Goal: Task Accomplishment & Management: Complete application form

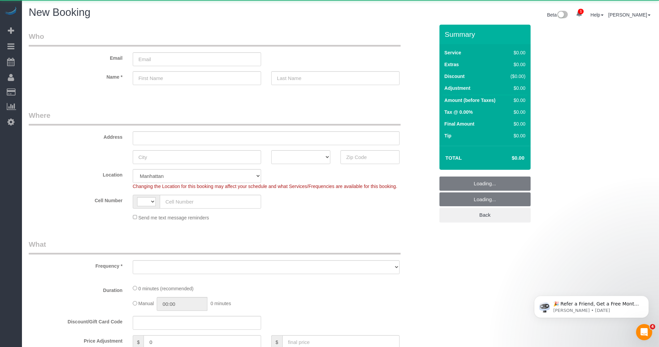
select select "string:[GEOGRAPHIC_DATA]"
select select "number:89"
select select "number:90"
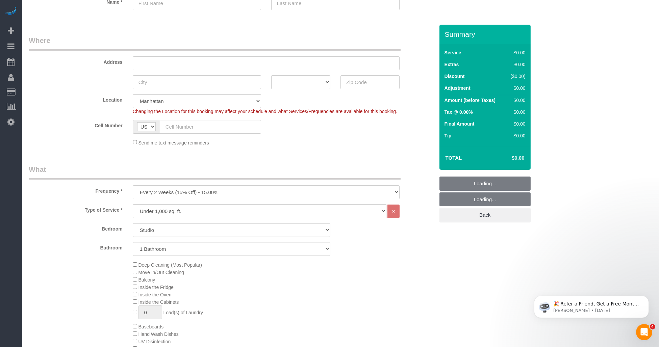
scroll to position [113, 0]
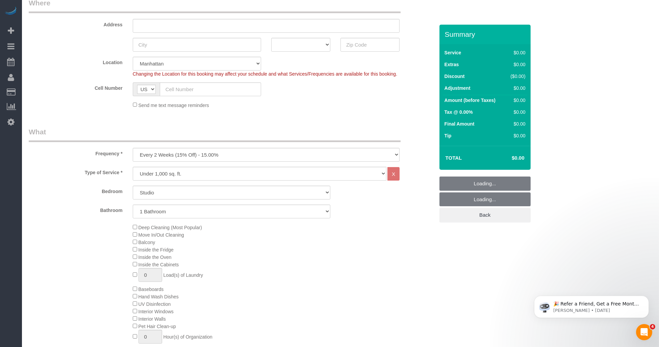
select select "object:1889"
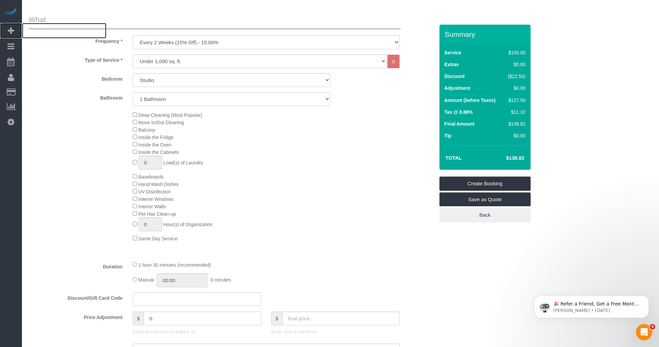
scroll to position [150, 0]
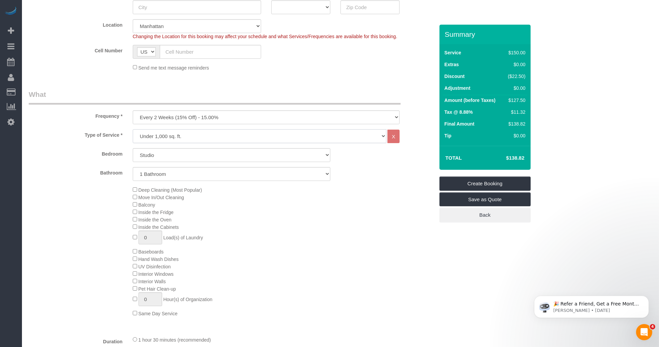
click at [179, 135] on select "Under 1,000 sq. ft. 1,001 - 1,500 sq. ft. 1,500+ sq. ft. Custom Cleaning Office…" at bounding box center [260, 136] width 254 height 14
select select "213"
click at [133, 130] on select "Under 1,000 sq. ft. 1,001 - 1,500 sq. ft. 1,500+ sq. ft. Custom Cleaning Office…" at bounding box center [260, 136] width 254 height 14
select select "1"
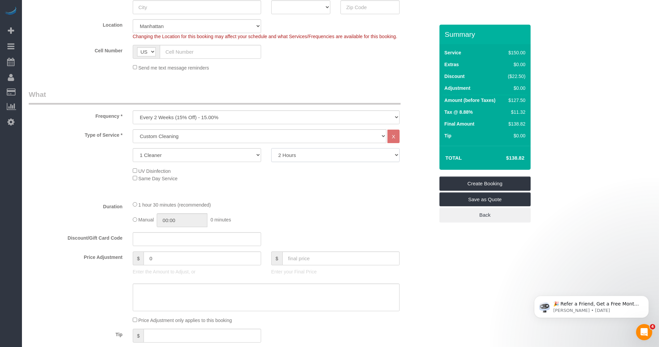
click at [304, 156] on select "2 Hours 2.5 Hours 3 Hours 3.5 Hours 4 Hours 4.5 Hours 5 Hours 5.5 Hours 6 Hours…" at bounding box center [335, 155] width 128 height 14
select select "210"
click at [271, 149] on select "2 Hours 2.5 Hours 3 Hours 3.5 Hours 4 Hours 4.5 Hours 5 Hours 5.5 Hours 6 Hours…" at bounding box center [335, 155] width 128 height 14
click at [157, 240] on input "text" at bounding box center [197, 239] width 128 height 14
paste input "LSA15"
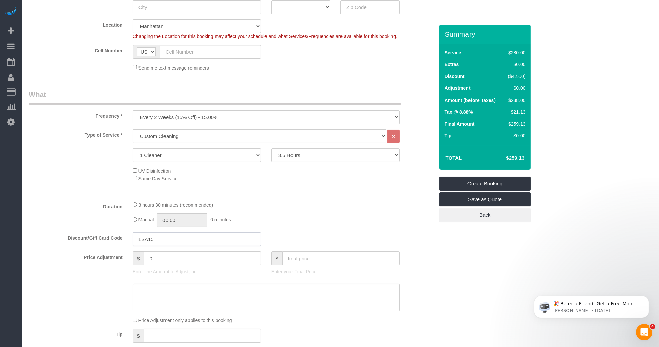
type input "LSA15"
click at [352, 214] on div "3 hours 30 minutes (recommended) Manual 00:00 0 minutes" at bounding box center [266, 214] width 277 height 26
click at [150, 242] on input "LSA15" at bounding box center [197, 239] width 128 height 14
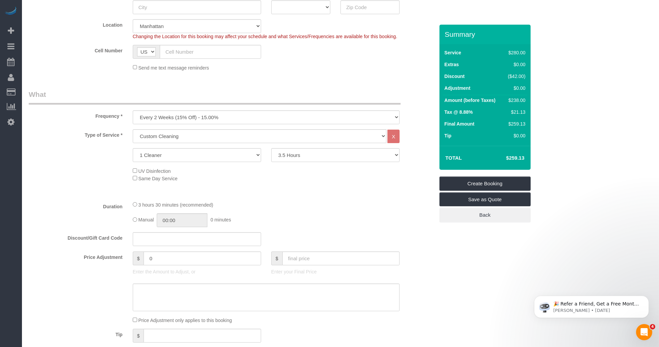
click at [391, 196] on div at bounding box center [266, 196] width 277 height 0
click at [385, 200] on fieldset "What Frequency * One Time Weekly (20% Off) - 20.00% Every 2 Weeks (15% Off) - 1…" at bounding box center [232, 251] width 406 height 323
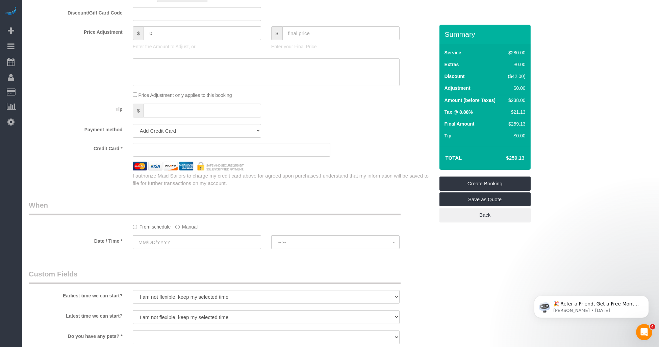
scroll to position [338, 0]
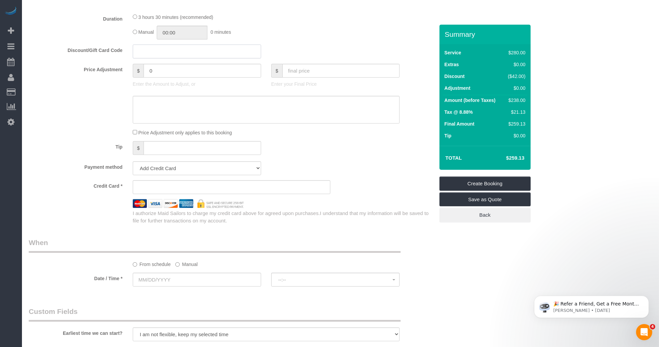
click at [169, 54] on input "text" at bounding box center [197, 52] width 128 height 14
click at [177, 58] on input "text" at bounding box center [197, 52] width 128 height 14
click at [178, 57] on input "text" at bounding box center [197, 52] width 128 height 14
paste input "LSA15"
click at [335, 154] on div "Tip $" at bounding box center [232, 148] width 416 height 15
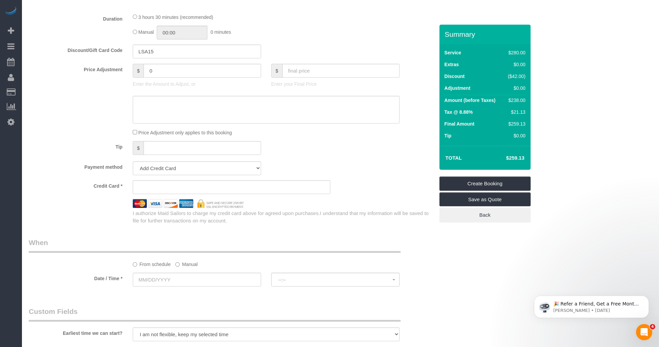
click at [334, 156] on div "Tip $" at bounding box center [232, 148] width 416 height 15
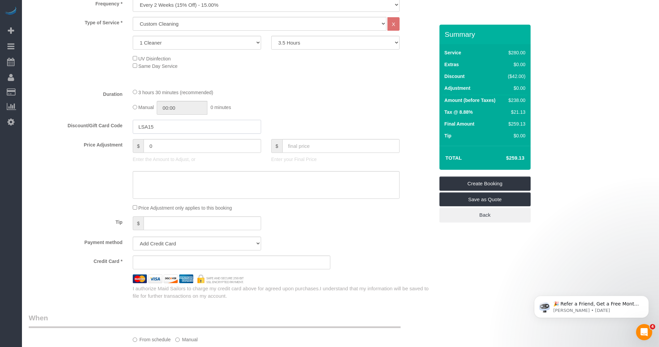
click at [187, 130] on input "LSA15" at bounding box center [197, 127] width 128 height 14
type input "LSA15"
click at [371, 232] on div "Tip $" at bounding box center [232, 224] width 416 height 15
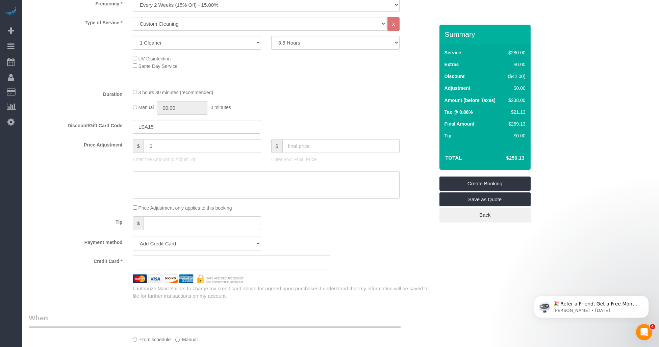
click at [371, 232] on div "Tip $" at bounding box center [232, 224] width 416 height 15
click at [148, 132] on input "LSA15" at bounding box center [197, 127] width 128 height 14
click at [153, 127] on input "LSA15" at bounding box center [197, 127] width 128 height 14
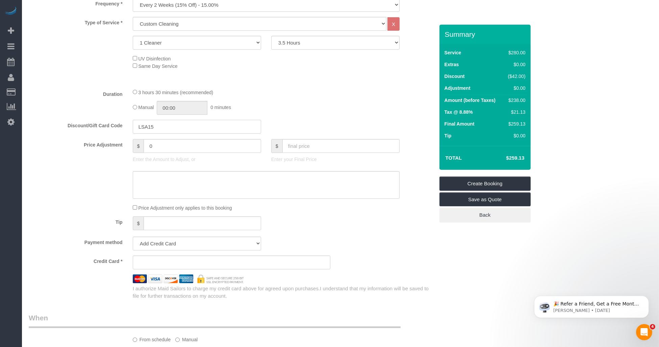
click at [153, 127] on input "LSA15" at bounding box center [197, 127] width 128 height 14
click at [291, 96] on div "3 hours 30 minutes (recommended)" at bounding box center [266, 92] width 267 height 7
click at [520, 78] on div "($42.00)" at bounding box center [516, 76] width 20 height 7
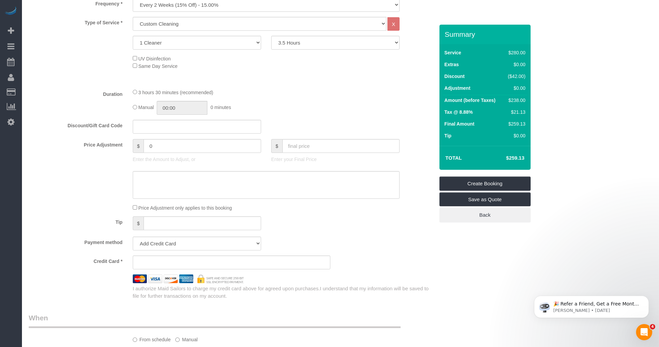
click at [520, 78] on div "($42.00)" at bounding box center [516, 76] width 20 height 7
drag, startPoint x: 520, startPoint y: 78, endPoint x: 517, endPoint y: 76, distance: 3.6
click at [517, 76] on div "($42.00)" at bounding box center [516, 76] width 20 height 7
click at [174, 151] on input "0" at bounding box center [202, 146] width 117 height 14
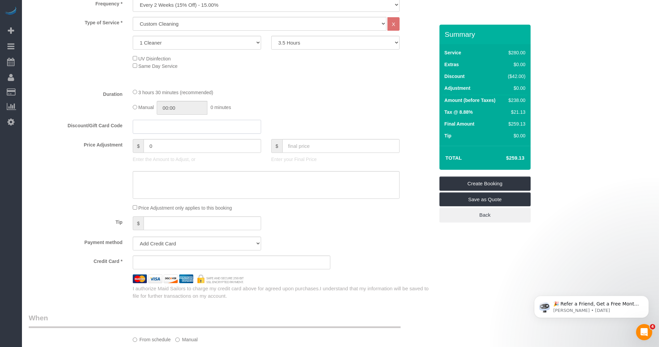
click at [170, 133] on input "text" at bounding box center [197, 127] width 128 height 14
click at [173, 131] on input "text" at bounding box center [197, 127] width 128 height 14
paste input "LSA15"
click at [139, 127] on input "LSA15" at bounding box center [197, 127] width 128 height 14
type input "LSA15"
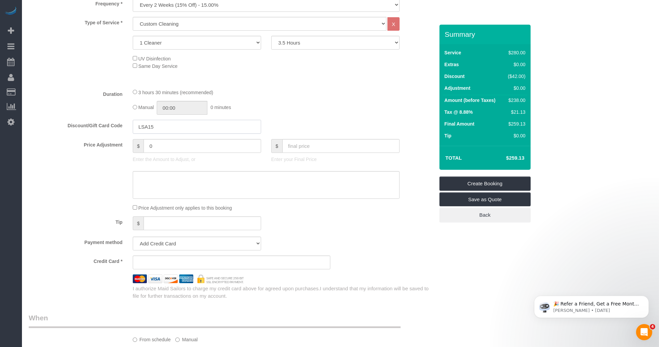
scroll to position [188, 0]
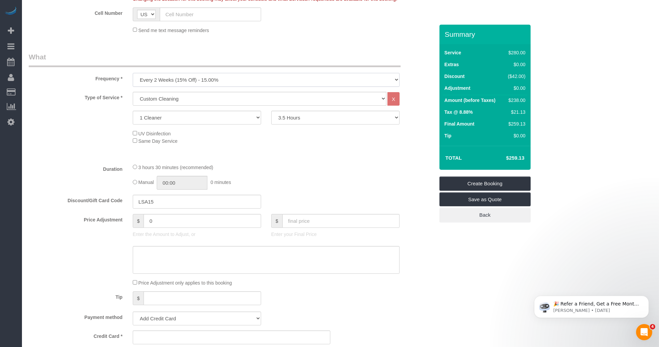
drag, startPoint x: 209, startPoint y: 82, endPoint x: 201, endPoint y: 88, distance: 9.9
click at [208, 82] on select "One Time Weekly (20% Off) - 20.00% Every 2 Weeks (15% Off) - 15.00% Every 4 Wee…" at bounding box center [266, 80] width 267 height 14
select select "object:1890"
click at [133, 73] on select "One Time Weekly (20% Off) - 20.00% Every 2 Weeks (15% Off) - 15.00% Every 4 Wee…" at bounding box center [266, 80] width 267 height 14
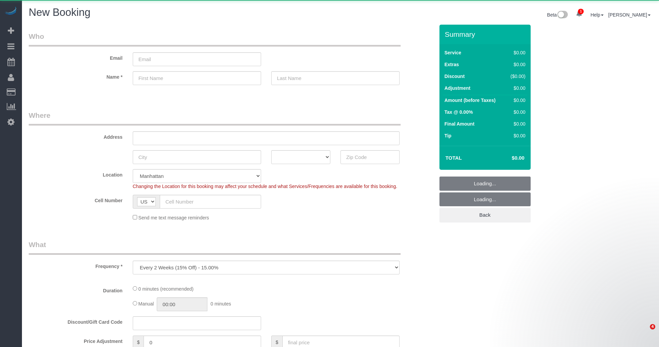
select select "number:89"
select select "number:90"
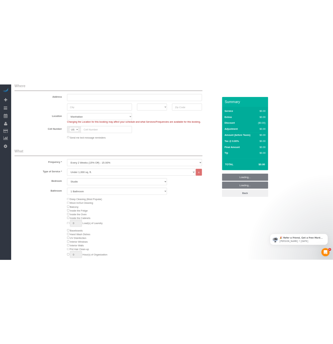
scroll to position [150, 0]
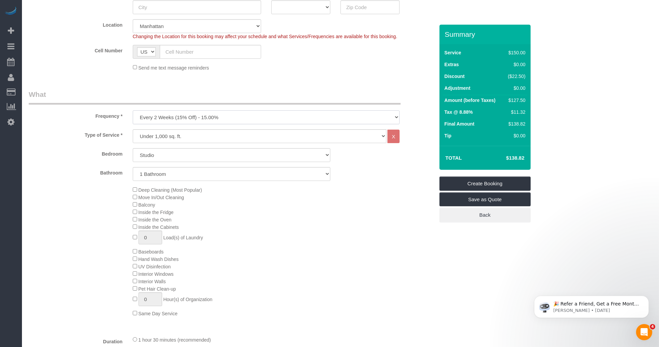
click at [198, 116] on select "One Time Weekly (20% Off) - 20.00% Every 2 Weeks (15% Off) - 15.00% Every 4 Wee…" at bounding box center [266, 118] width 267 height 14
select select "object:1443"
click at [133, 111] on select "One Time Weekly (20% Off) - 20.00% Every 2 Weeks (15% Off) - 15.00% Every 4 Wee…" at bounding box center [266, 118] width 267 height 14
click at [175, 140] on select "Under 1,000 sq. ft. 1,001 - 1,500 sq. ft. 1,500+ sq. ft. Custom Cleaning Office…" at bounding box center [260, 136] width 254 height 14
select select "213"
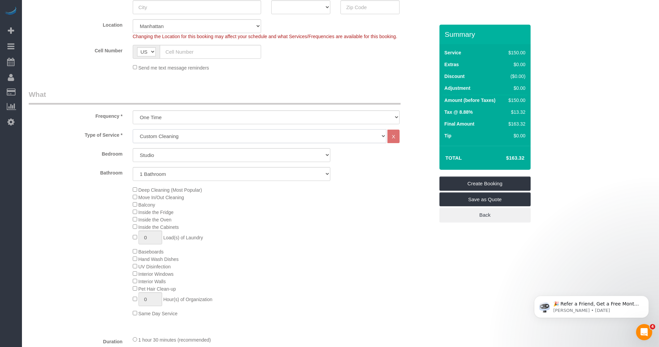
click at [133, 130] on select "Under 1,000 sq. ft. 1,001 - 1,500 sq. ft. 1,500+ sq. ft. Custom Cleaning Office…" at bounding box center [260, 136] width 254 height 14
select select "1"
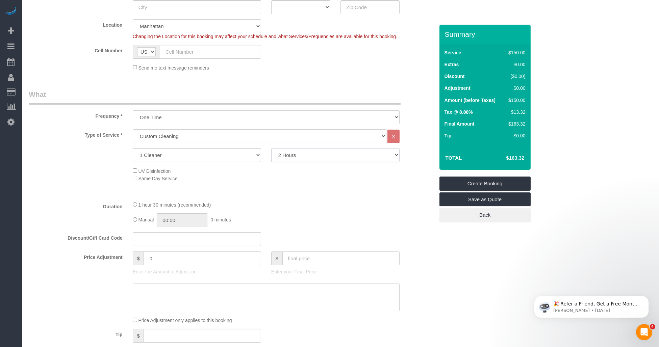
click at [291, 155] on select "2 Hours 2.5 Hours 3 Hours 3.5 Hours 4 Hours 4.5 Hours 5 Hours 5.5 Hours 6 Hours…" at bounding box center [335, 155] width 128 height 14
select select "210"
click at [271, 149] on select "2 Hours 2.5 Hours 3 Hours 3.5 Hours 4 Hours 4.5 Hours 5 Hours 5.5 Hours 6 Hours…" at bounding box center [335, 155] width 128 height 14
click at [340, 199] on fieldset "What Frequency * One Time Weekly (20% Off) - 20.00% Every 2 Weeks (15% Off) - 1…" at bounding box center [232, 251] width 406 height 323
click at [182, 238] on input "text" at bounding box center [197, 239] width 128 height 14
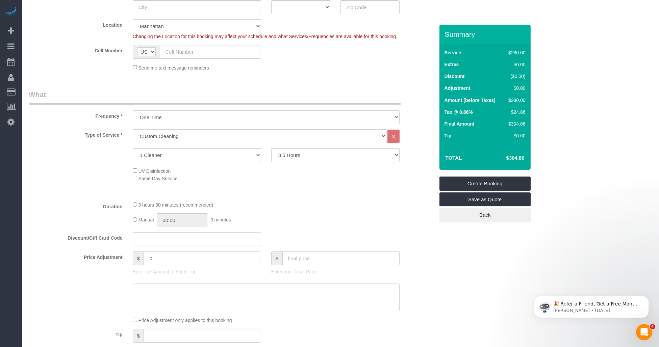
paste input "LSA15"
type input "LSA15"
click at [389, 205] on div "3 hours 30 minutes (recommended)" at bounding box center [266, 204] width 267 height 7
click at [375, 207] on div "3 hours 30 minutes (recommended)" at bounding box center [266, 204] width 267 height 7
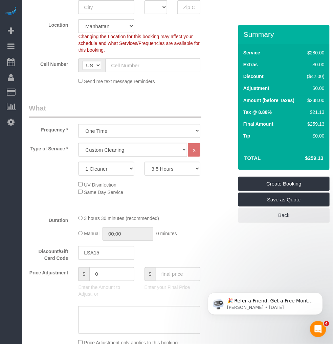
click at [133, 207] on div "Type of Service * Under 1,000 sq. ft. 1,001 - 1,500 sq. ft. 1,500+ sq. ft. Cust…" at bounding box center [123, 176] width 188 height 66
